Goal: Task Accomplishment & Management: Complete application form

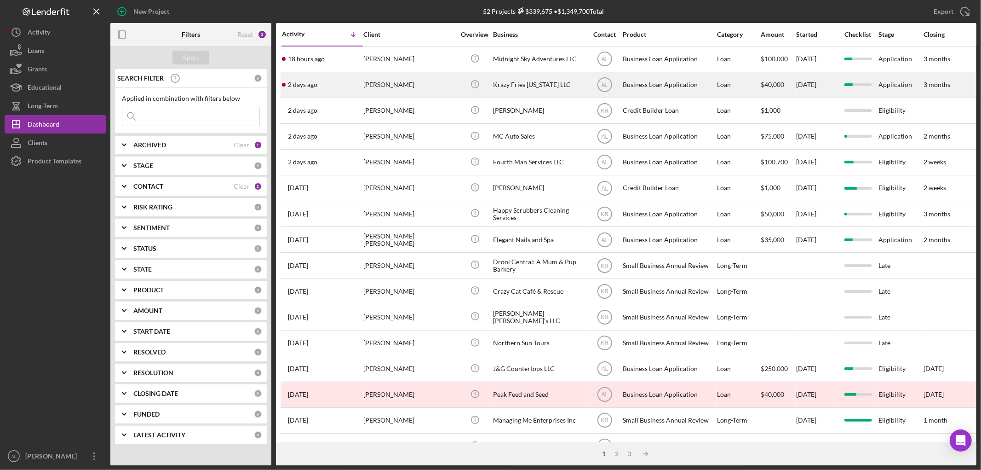
click at [328, 92] on div "[DATE] [PERSON_NAME]" at bounding box center [322, 85] width 81 height 24
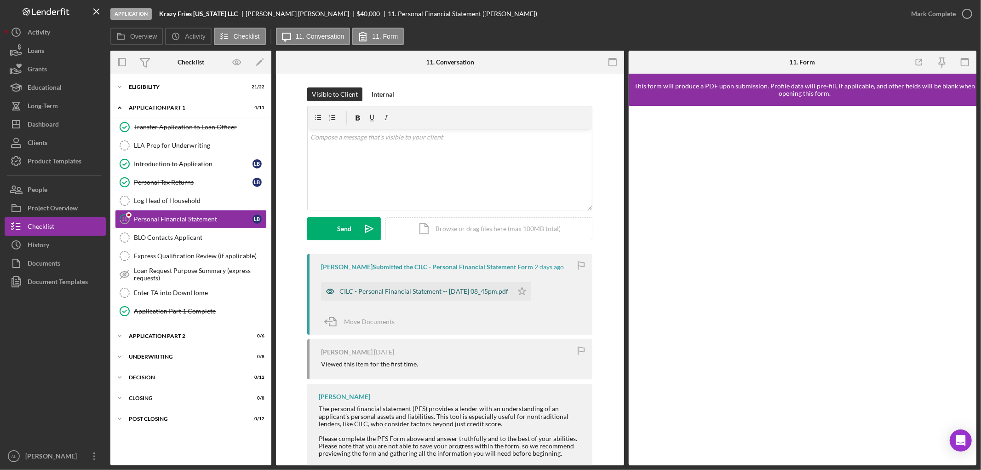
click at [398, 294] on div "CILC - Personal Financial Statement -- [DATE] 08_45pm.pdf" at bounding box center [424, 291] width 169 height 7
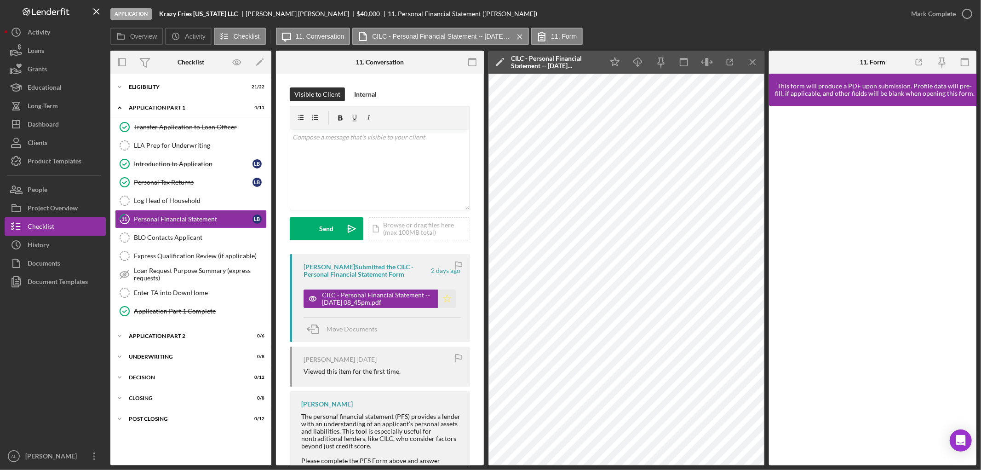
click at [447, 299] on icon "Icon/Star" at bounding box center [447, 298] width 18 height 18
click at [173, 335] on div "Application Part 2" at bounding box center [194, 336] width 131 height 6
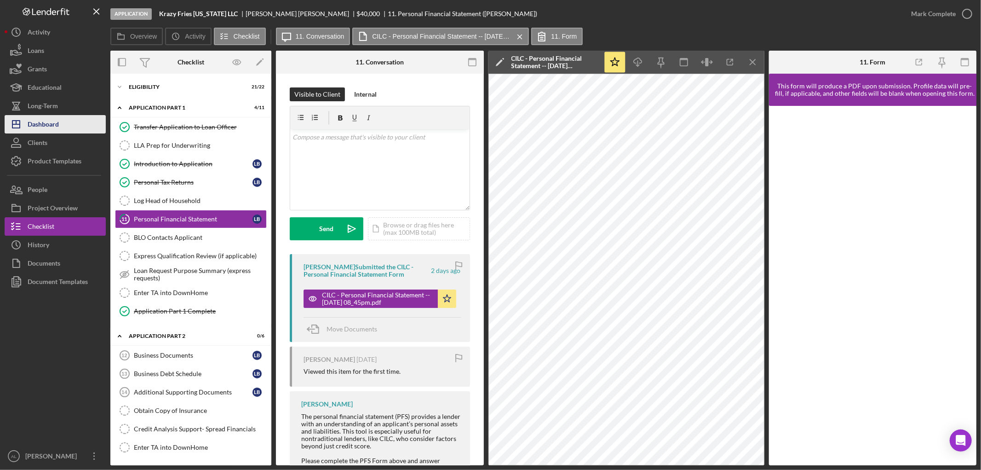
click at [65, 127] on button "Icon/Dashboard Dashboard" at bounding box center [55, 124] width 101 height 18
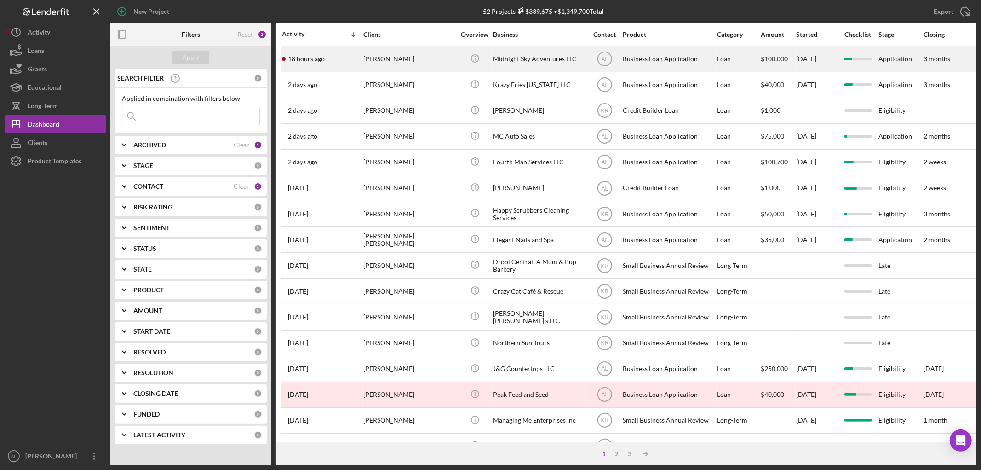
click at [345, 58] on div "18 hours ago [PERSON_NAME]" at bounding box center [322, 59] width 81 height 24
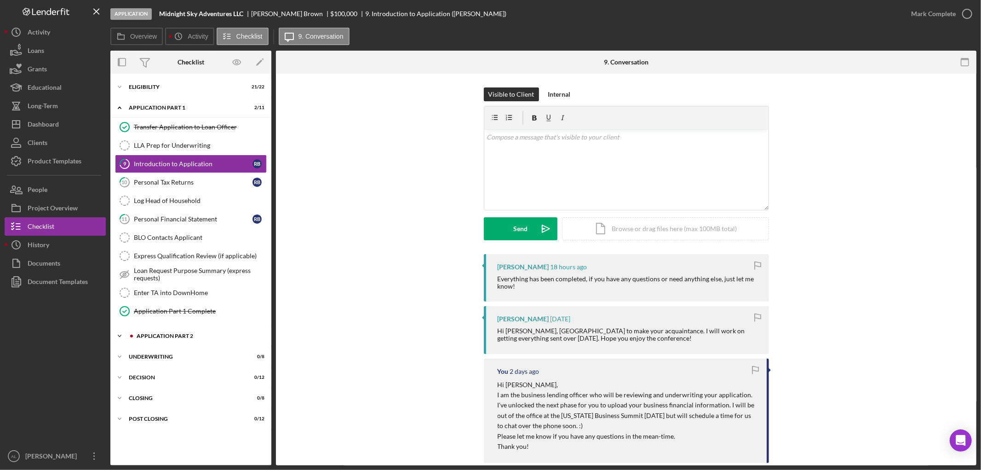
click at [178, 340] on div "Icon/Expander Application Part 2 0 / 6" at bounding box center [190, 336] width 161 height 18
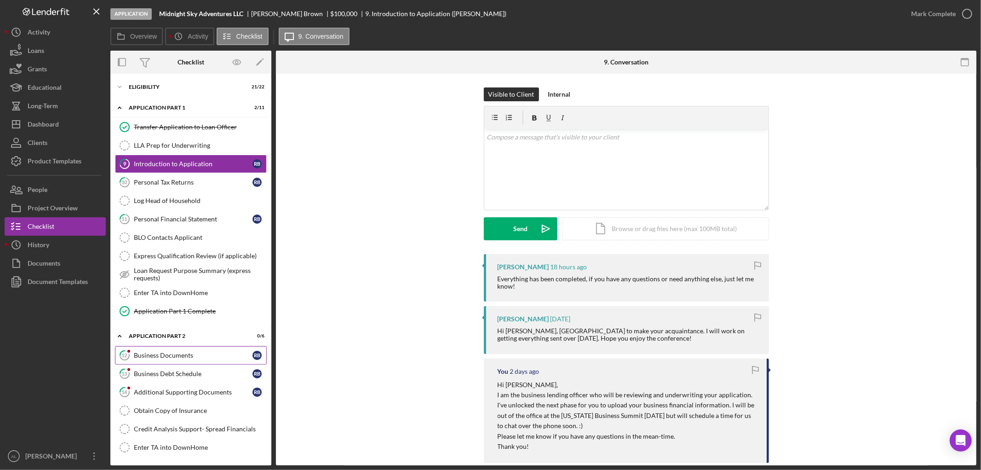
click at [179, 357] on div "Business Documents" at bounding box center [193, 354] width 119 height 7
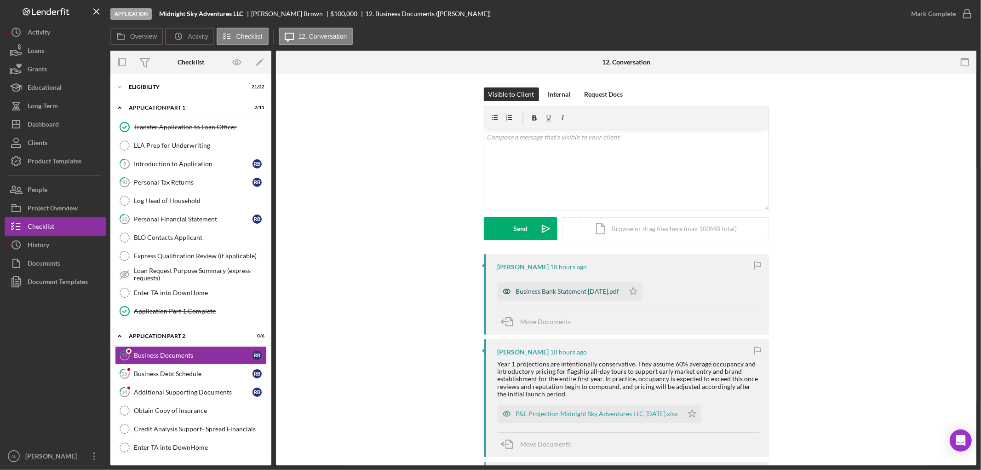
click at [573, 298] on div "Business Bank Statement [DATE].pdf" at bounding box center [561, 291] width 127 height 18
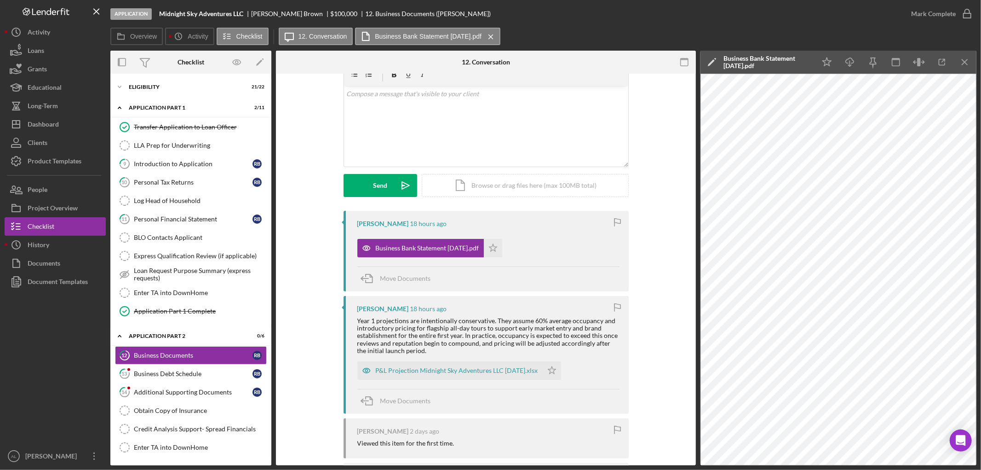
scroll to position [44, 0]
click at [438, 367] on div "P&L Projection Midnight Sky Adventures LLC [DATE].xlsx" at bounding box center [457, 369] width 162 height 7
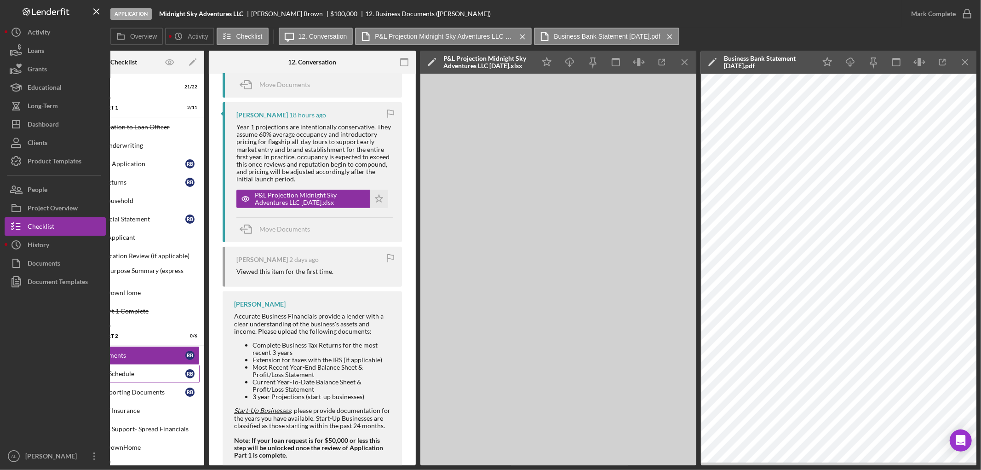
scroll to position [0, 0]
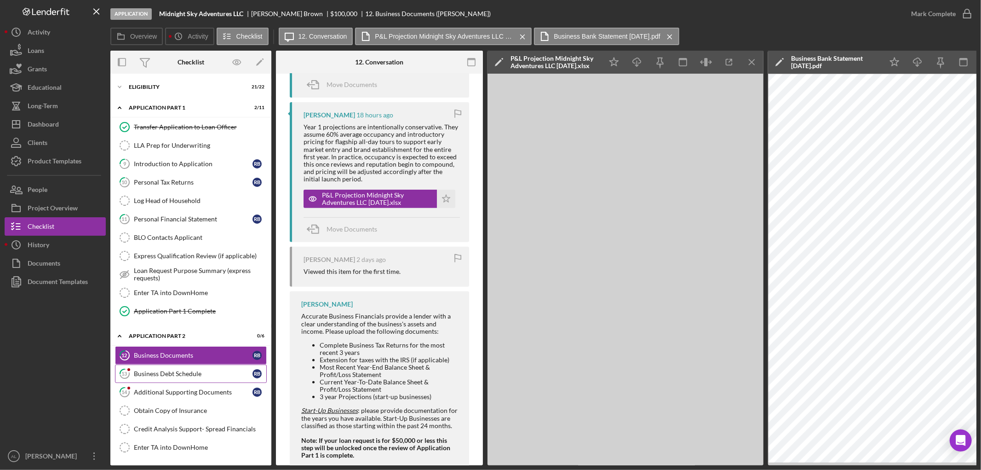
click at [170, 369] on link "13 Business Debt Schedule R B" at bounding box center [191, 373] width 152 height 18
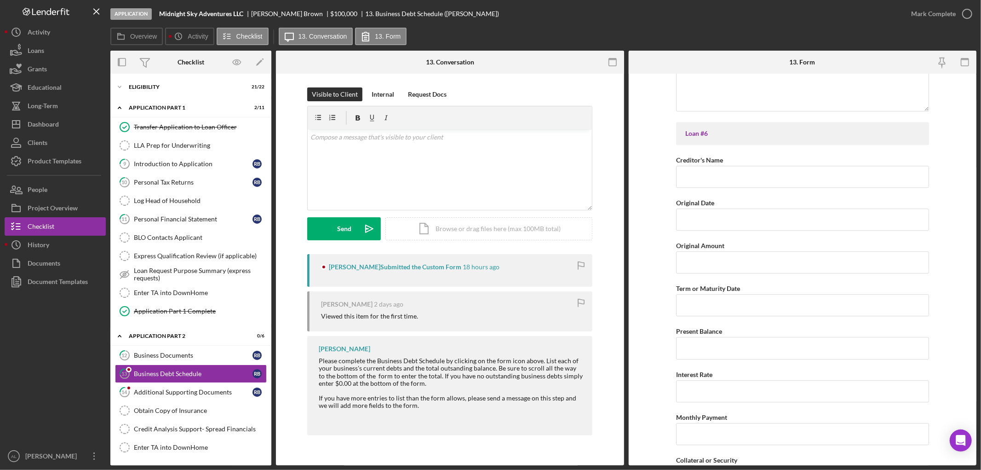
scroll to position [2400, 0]
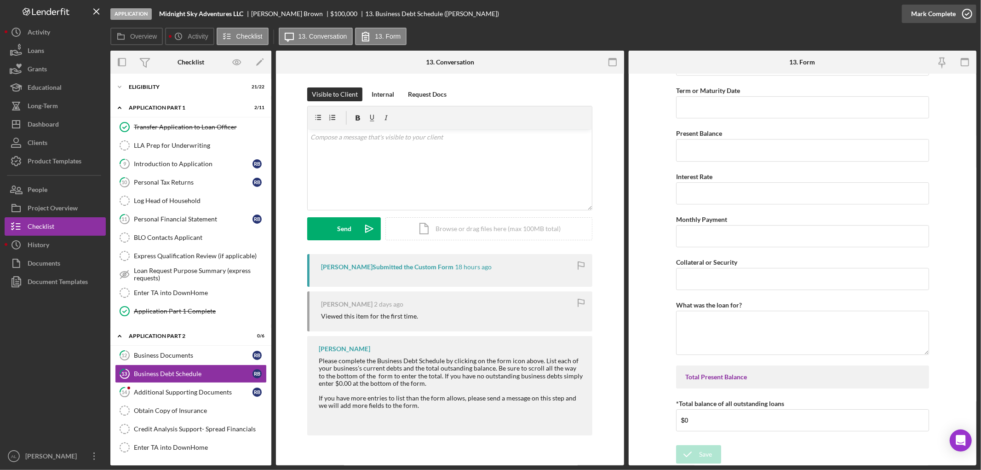
click at [971, 16] on icon "button" at bounding box center [967, 13] width 23 height 23
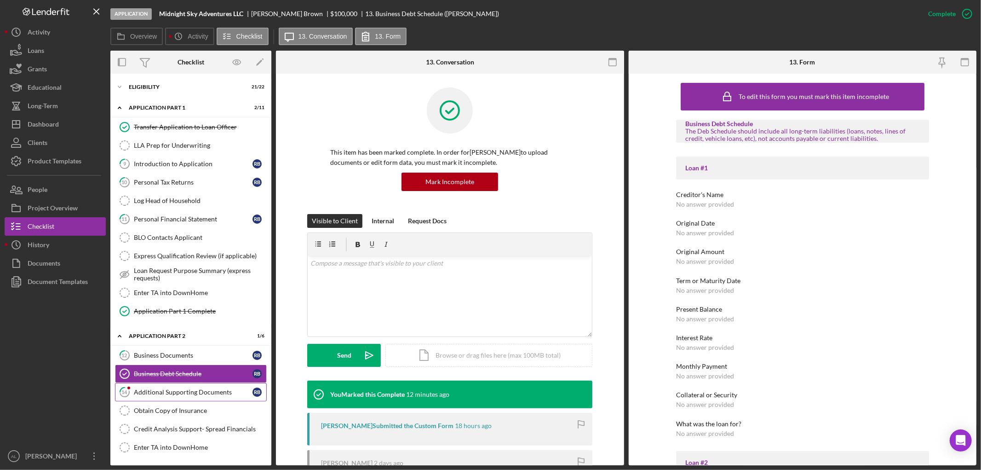
click at [200, 394] on div "Additional Supporting Documents" at bounding box center [193, 391] width 119 height 7
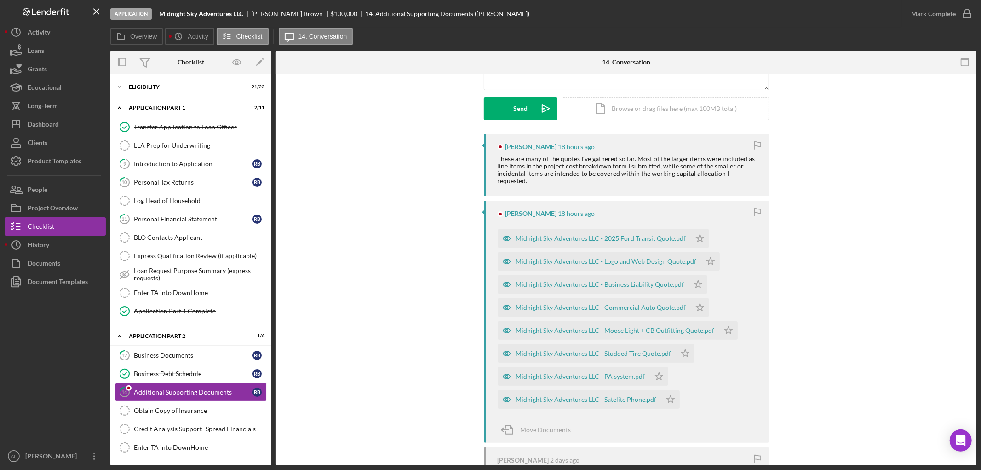
scroll to position [130, 0]
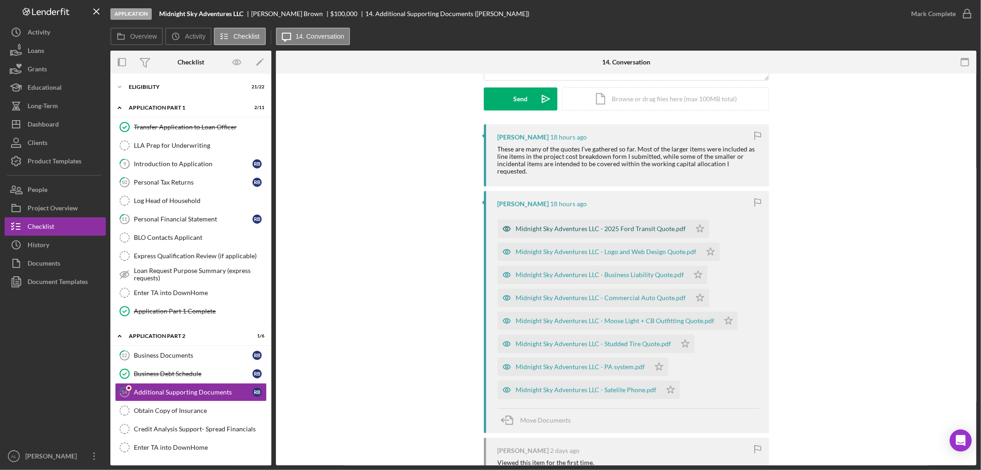
click at [660, 225] on div "Midnight Sky Adventures LLC - 2025 Ford Transit Quote.pdf" at bounding box center [601, 228] width 170 height 7
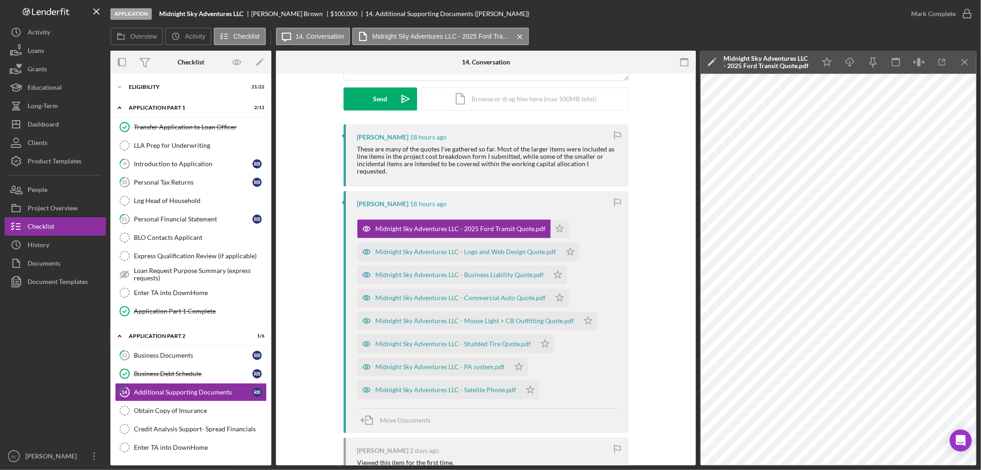
click at [565, 221] on div "Midnight Sky Adventures LLC - 2025 Ford Transit Quote.pdf Icon/Star" at bounding box center [465, 226] width 216 height 23
click at [556, 225] on polygon "button" at bounding box center [560, 228] width 8 height 7
click at [510, 248] on div "Midnight Sky Adventures LLC - Logo and Web Design Quote.pdf" at bounding box center [466, 251] width 181 height 7
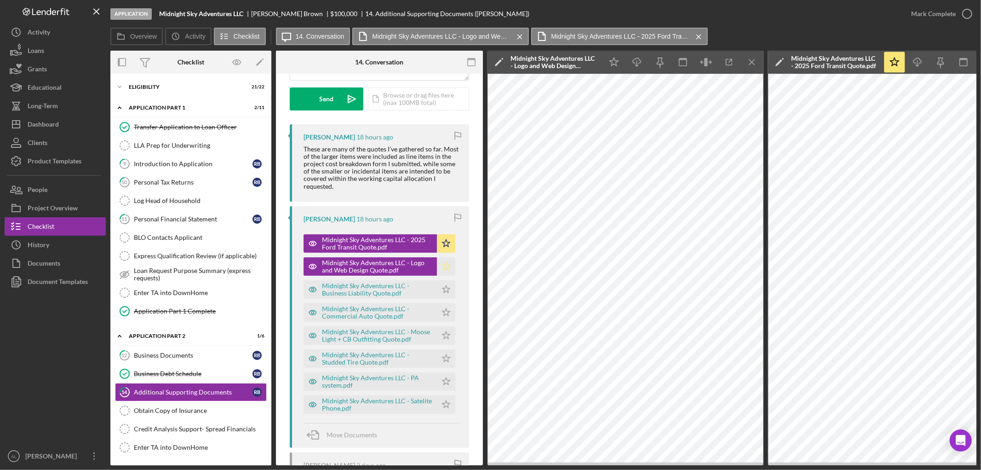
click at [437, 267] on icon "Icon/Star" at bounding box center [446, 266] width 18 height 18
click at [379, 287] on div "Midnight Sky Adventures LLC - Business Liability Quote.pdf" at bounding box center [377, 289] width 110 height 15
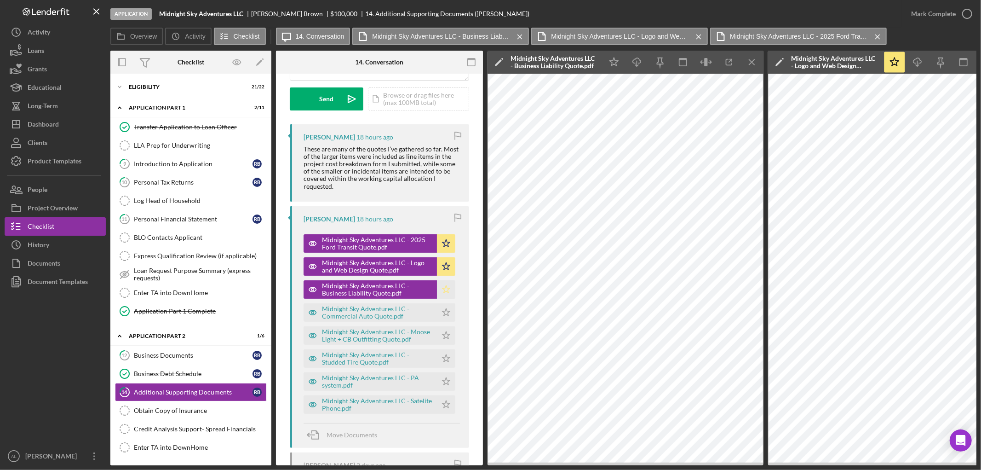
click at [443, 288] on icon "Icon/Star" at bounding box center [446, 289] width 18 height 18
click at [389, 312] on div "Midnight Sky Adventures LLC - Commercial Auto Quote.pdf" at bounding box center [377, 312] width 110 height 15
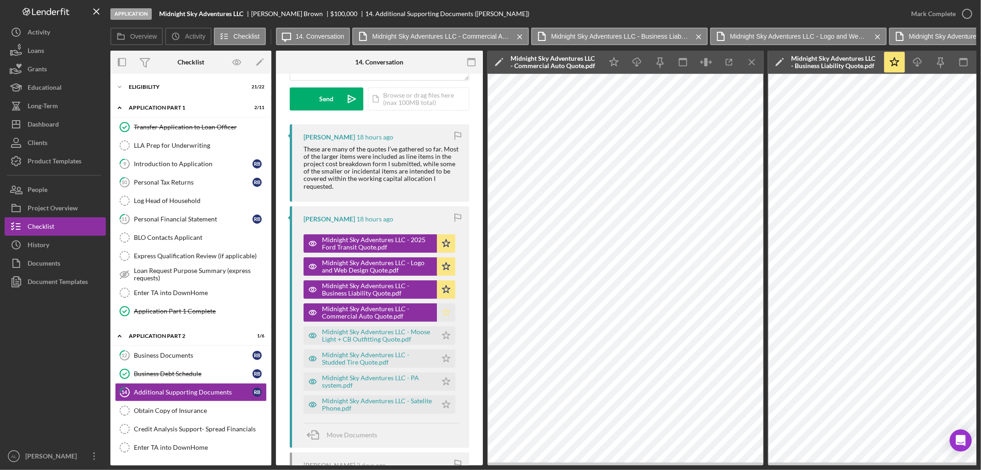
click at [449, 314] on icon "Icon/Star" at bounding box center [446, 312] width 18 height 18
click at [377, 329] on div "Midnight Sky Adventures LLC - Moose Light + CB Outfitting Quote.pdf" at bounding box center [377, 335] width 110 height 15
click at [438, 334] on icon "Icon/Star" at bounding box center [446, 335] width 18 height 18
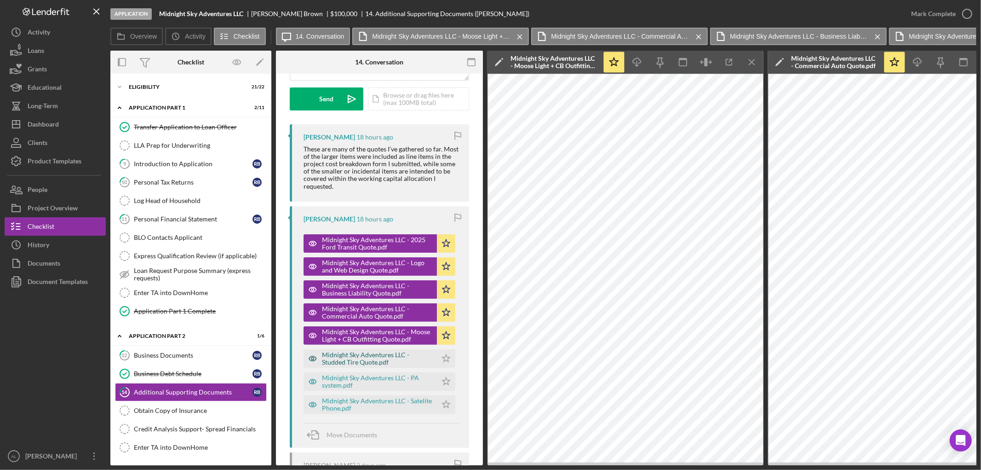
click at [371, 355] on div "Midnight Sky Adventures LLC - Studded Tire Quote.pdf" at bounding box center [377, 358] width 110 height 15
click at [448, 360] on icon "Icon/Star" at bounding box center [446, 358] width 18 height 18
click at [355, 392] on div "Midnight Sky Adventures LLC - Satelite Phone.pdf Icon/Star" at bounding box center [382, 402] width 156 height 23
click at [355, 388] on div "Midnight Sky Adventures LLC - PA system.pdf" at bounding box center [377, 381] width 110 height 15
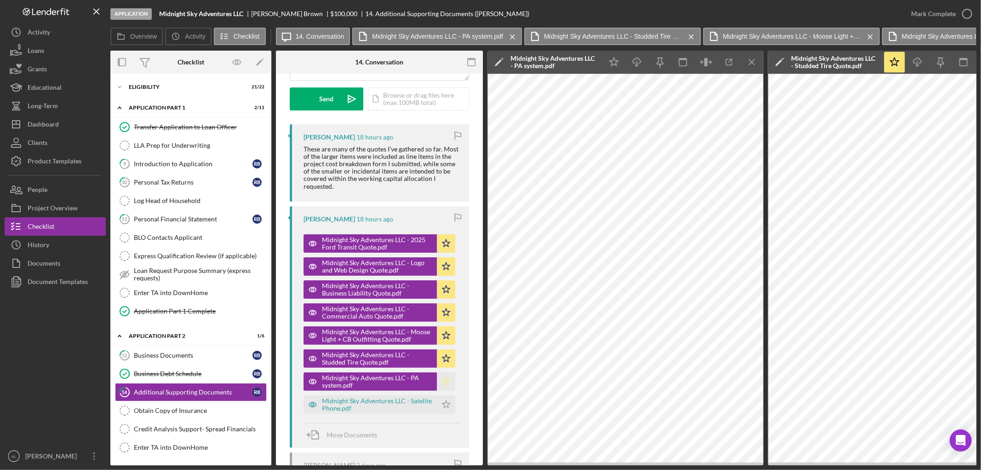
click at [445, 382] on polygon "button" at bounding box center [447, 380] width 8 height 7
click at [372, 404] on div "Midnight Sky Adventures LLC - Satelite Phone.pdf" at bounding box center [377, 404] width 110 height 15
click at [447, 404] on icon "Icon/Star" at bounding box center [446, 404] width 18 height 18
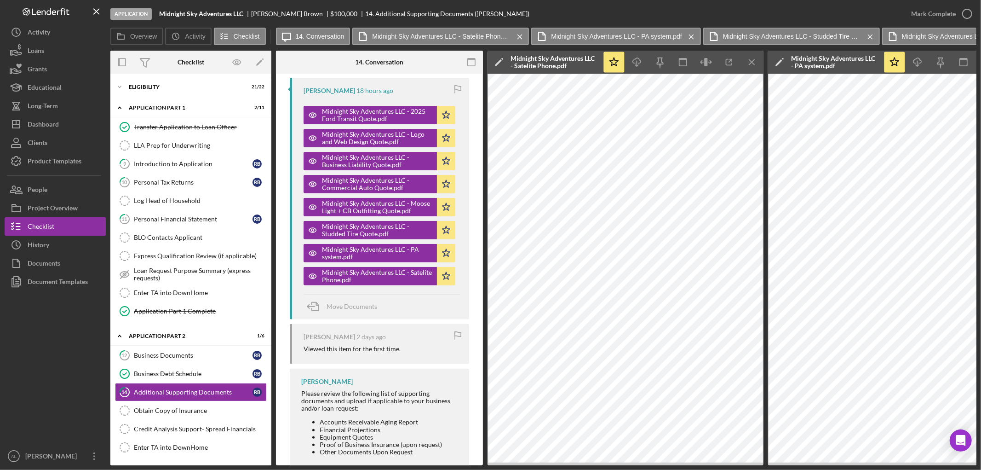
scroll to position [288, 0]
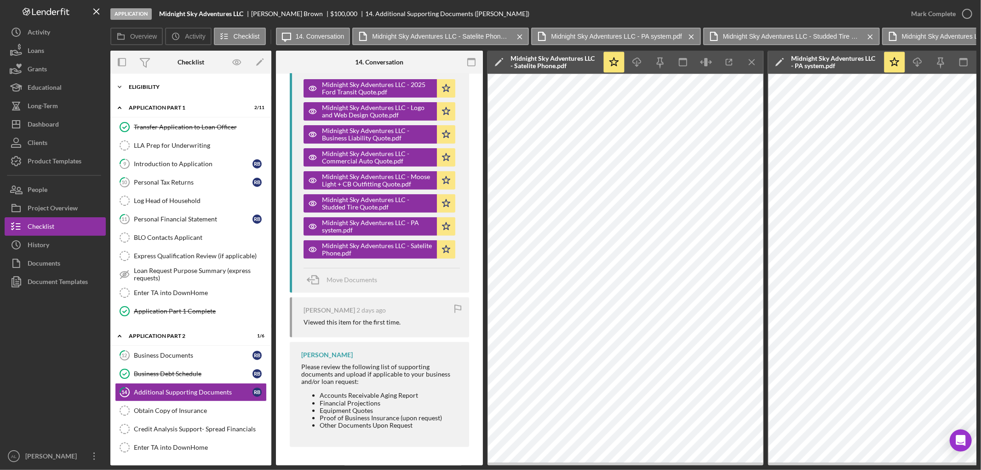
click at [190, 87] on div "Eligibility" at bounding box center [194, 87] width 131 height 6
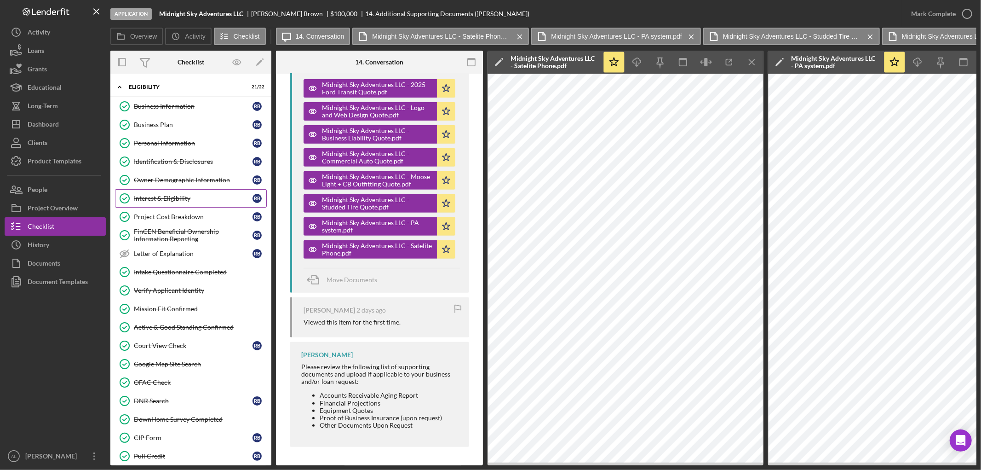
click at [175, 200] on div "Interest & Eligibility" at bounding box center [193, 198] width 119 height 7
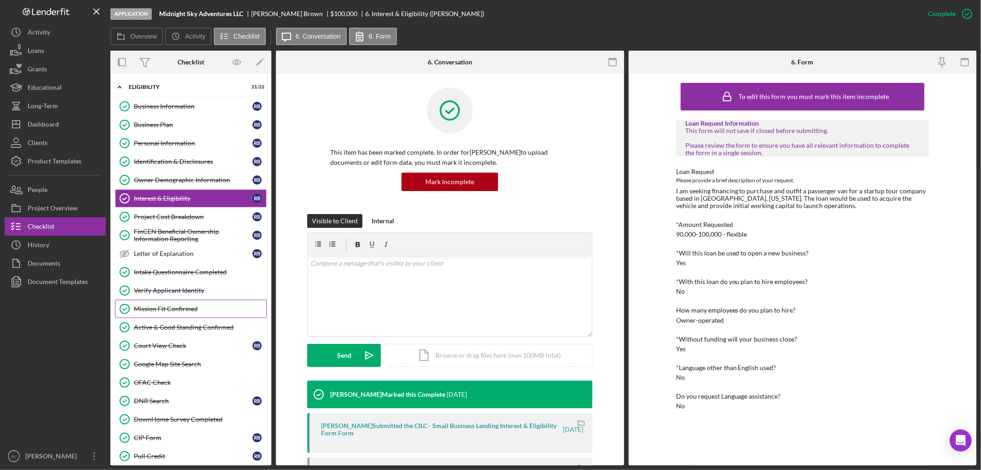
click at [187, 310] on div "Mission Fit Confirmed" at bounding box center [200, 308] width 132 height 7
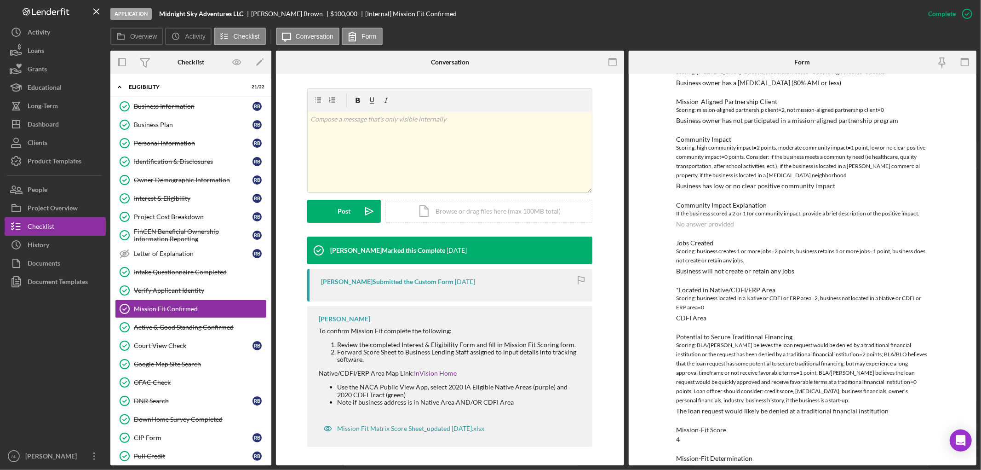
scroll to position [303, 0]
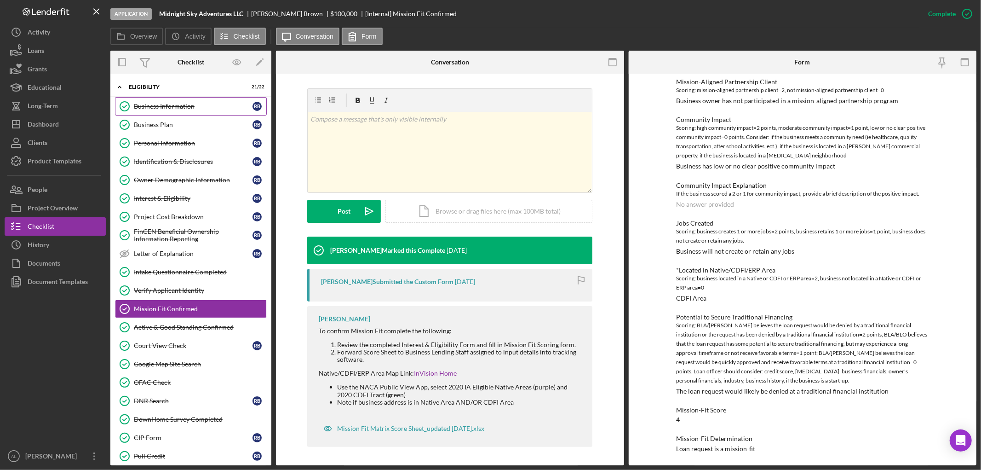
click at [190, 107] on div "Business Information" at bounding box center [193, 106] width 119 height 7
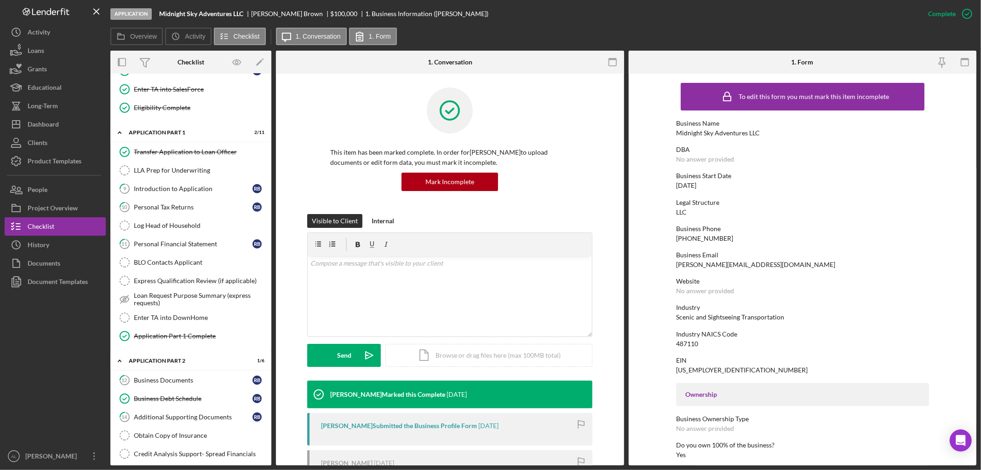
scroll to position [497, 0]
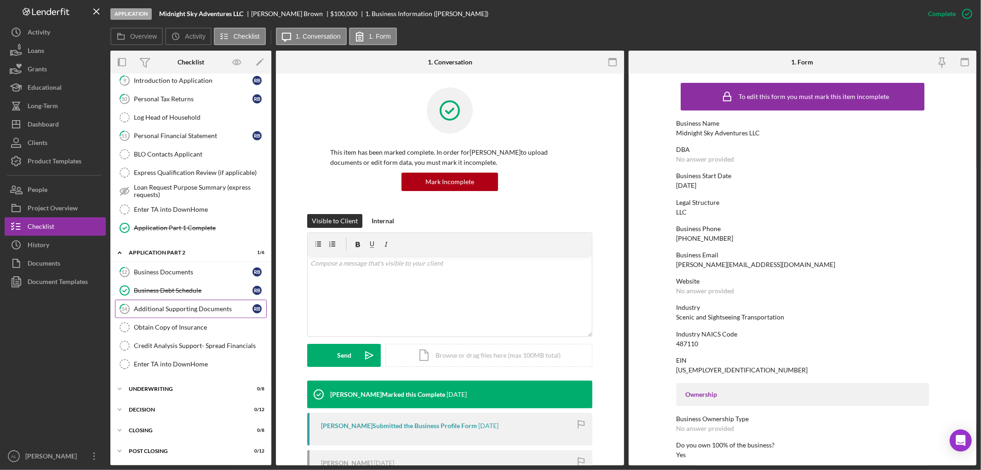
click at [179, 307] on div "Additional Supporting Documents" at bounding box center [193, 308] width 119 height 7
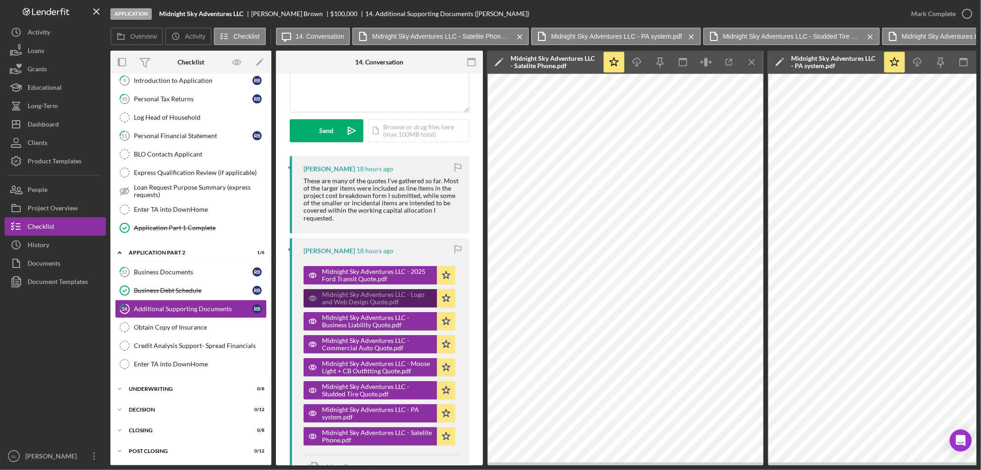
scroll to position [288, 0]
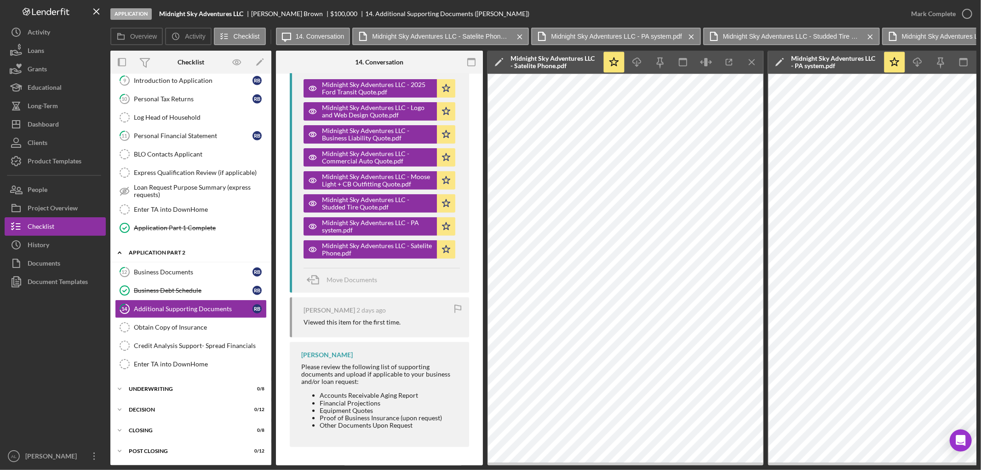
click at [218, 260] on div "Icon/Expander Application Part 2 1 / 6" at bounding box center [190, 252] width 161 height 19
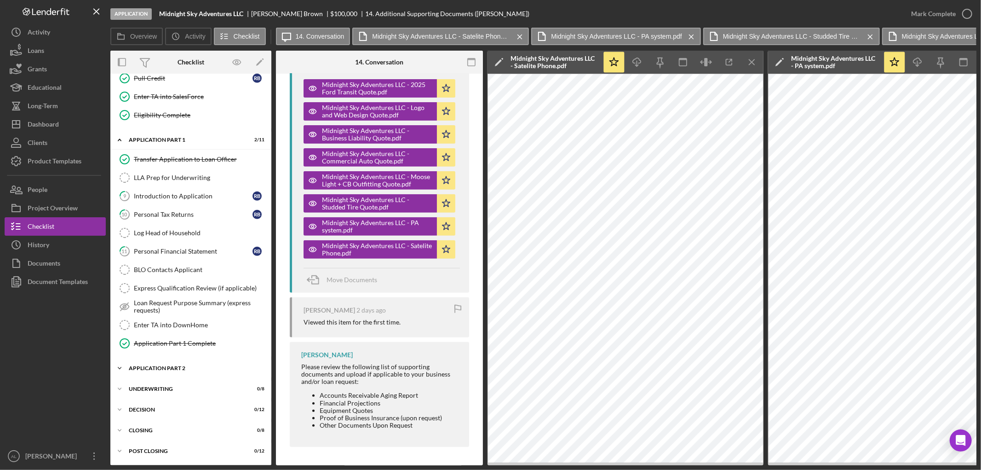
scroll to position [383, 0]
click at [184, 365] on div "Application Part 2" at bounding box center [194, 368] width 131 height 6
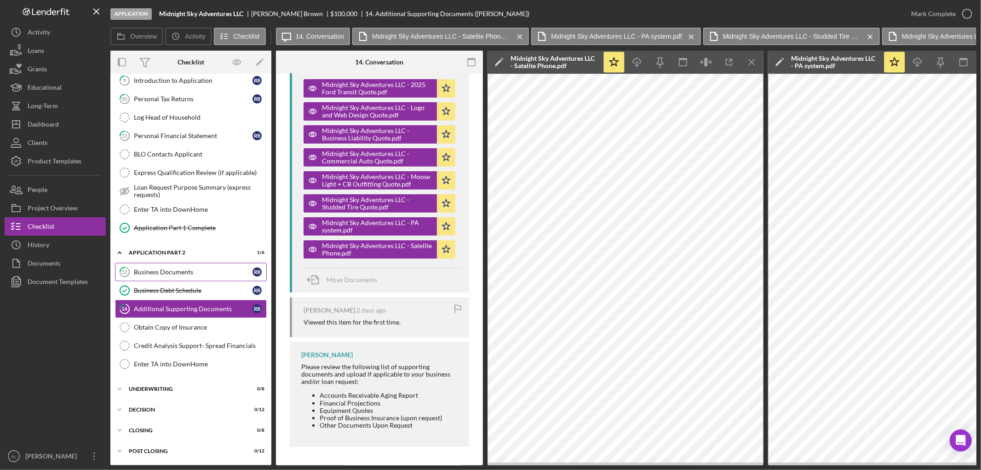
click at [193, 273] on link "12 Business Documents R B" at bounding box center [191, 272] width 152 height 18
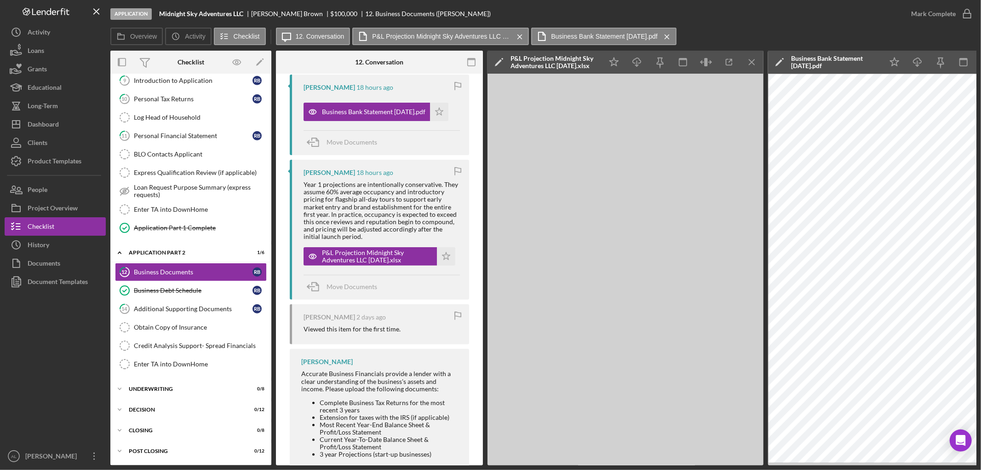
scroll to position [180, 0]
click at [195, 299] on link "14 Additional Supporting Documents R B" at bounding box center [191, 308] width 152 height 18
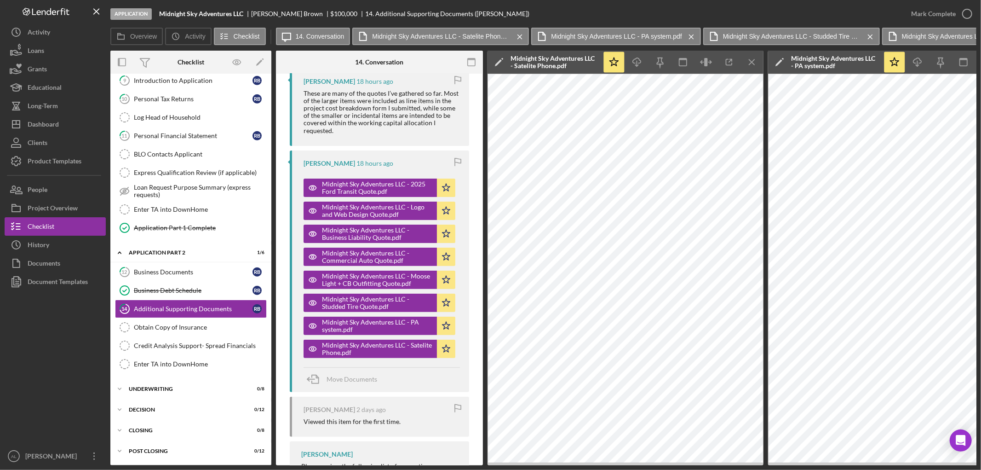
scroll to position [187, 0]
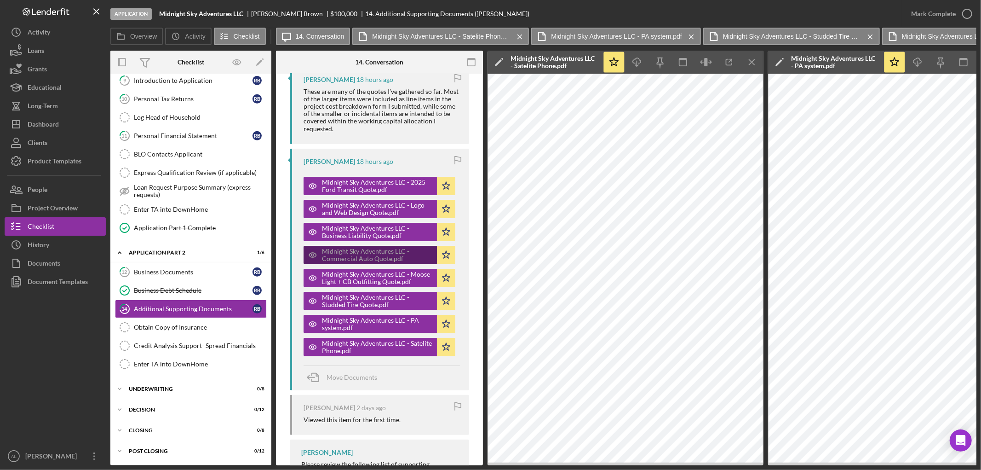
click at [376, 252] on div "Midnight Sky Adventures LLC - Commercial Auto Quote.pdf" at bounding box center [377, 255] width 110 height 15
click at [748, 56] on icon "Icon/Menu Close" at bounding box center [752, 62] width 21 height 21
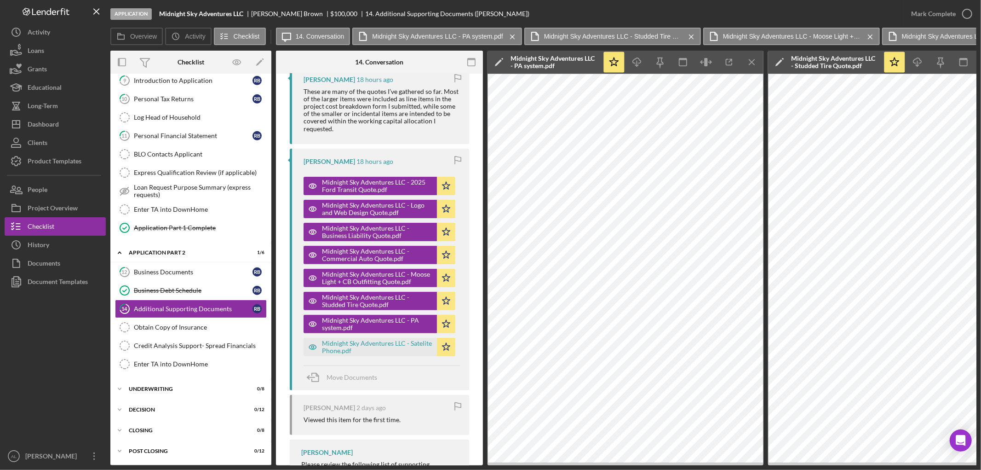
click at [748, 56] on icon "Icon/Menu Close" at bounding box center [752, 62] width 21 height 21
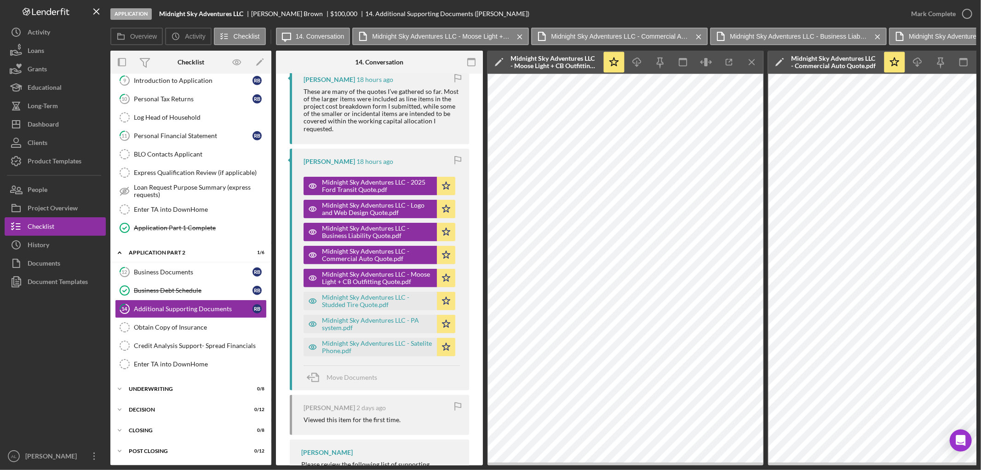
click at [748, 56] on icon "Icon/Menu Close" at bounding box center [752, 62] width 21 height 21
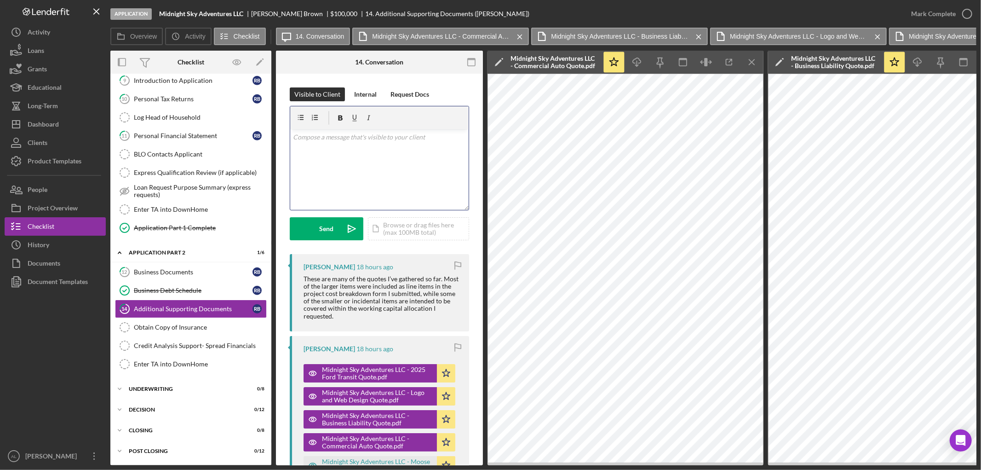
click at [386, 150] on div "v Color teal Color pink Remove color Add row above Add row below Add column bef…" at bounding box center [379, 169] width 178 height 81
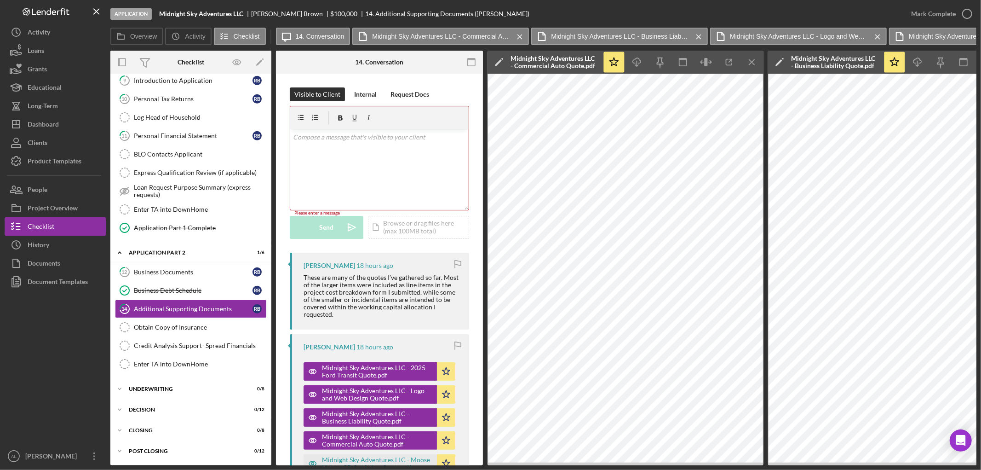
click at [471, 85] on div "Visible to Client Internal Request Docs v Color teal Color pink Remove color Ad…" at bounding box center [379, 411] width 207 height 674
